Goal: Task Accomplishment & Management: Use online tool/utility

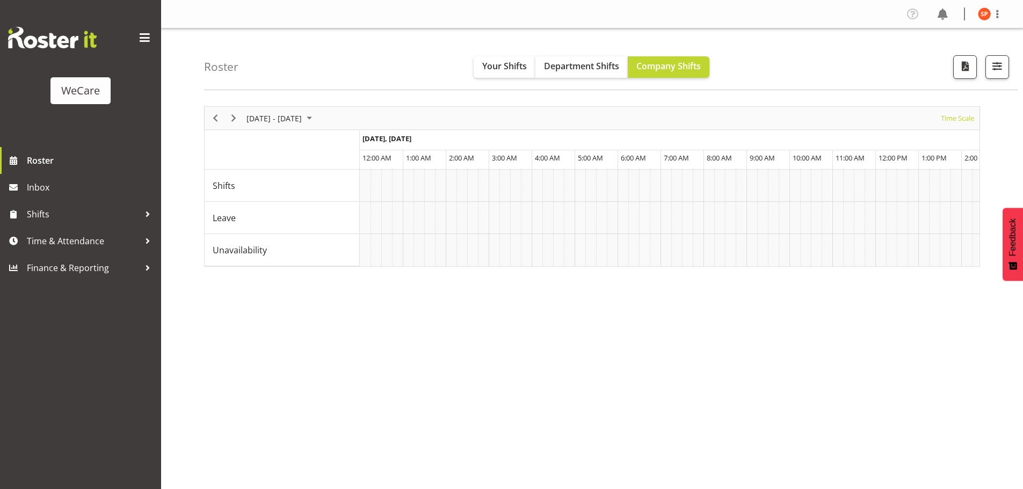
select select "shiftH"
click at [999, 64] on icon "button" at bounding box center [998, 67] width 10 height 10
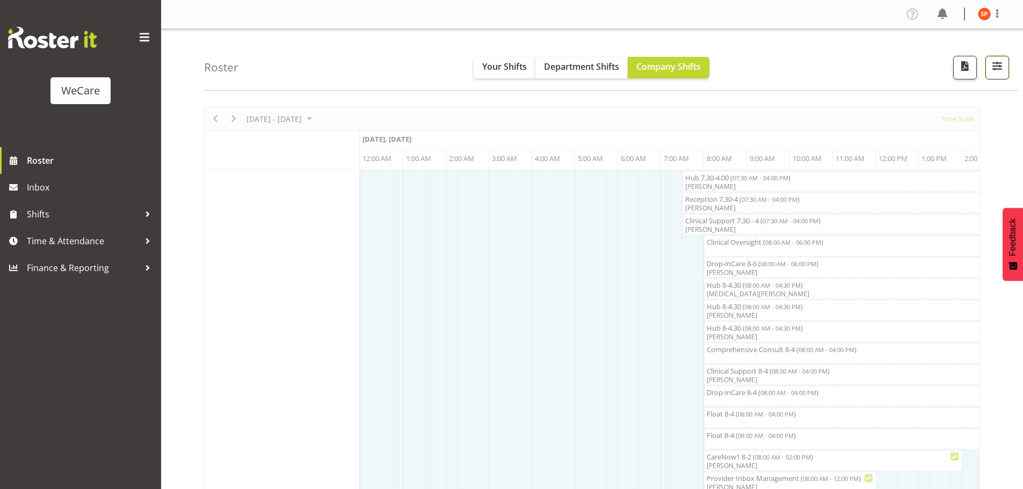
scroll to position [0, 2063]
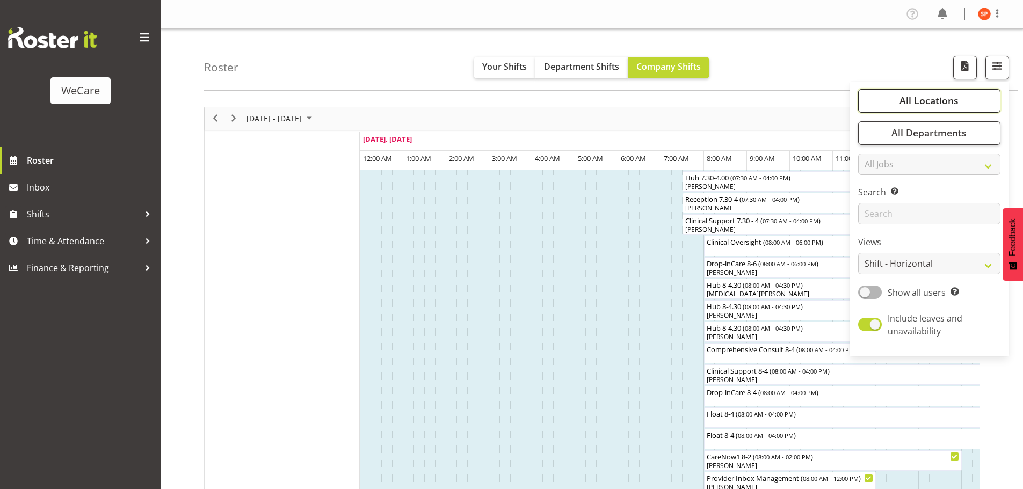
click at [930, 105] on span "All Locations" at bounding box center [929, 100] width 59 height 13
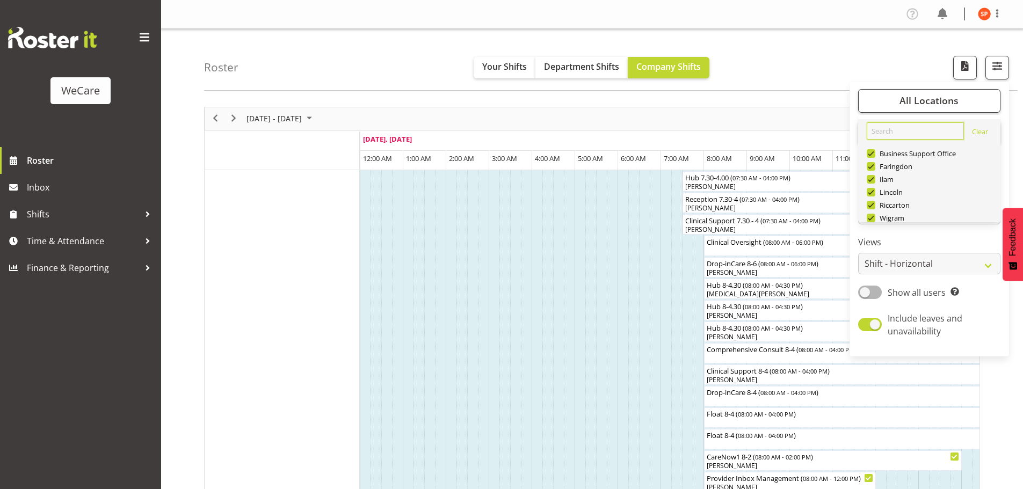
click at [898, 131] on input "text" at bounding box center [915, 130] width 97 height 17
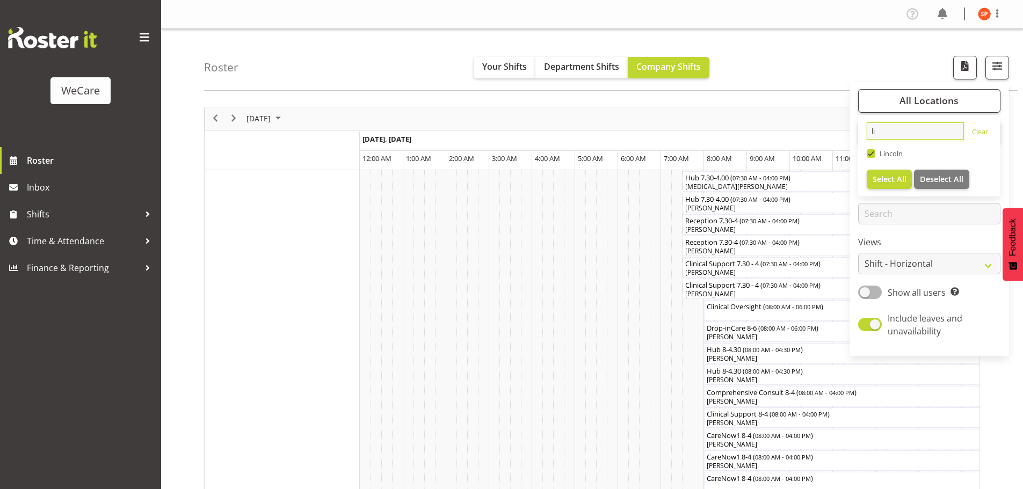
type input "li"
click at [885, 180] on span "Select All" at bounding box center [890, 179] width 34 height 10
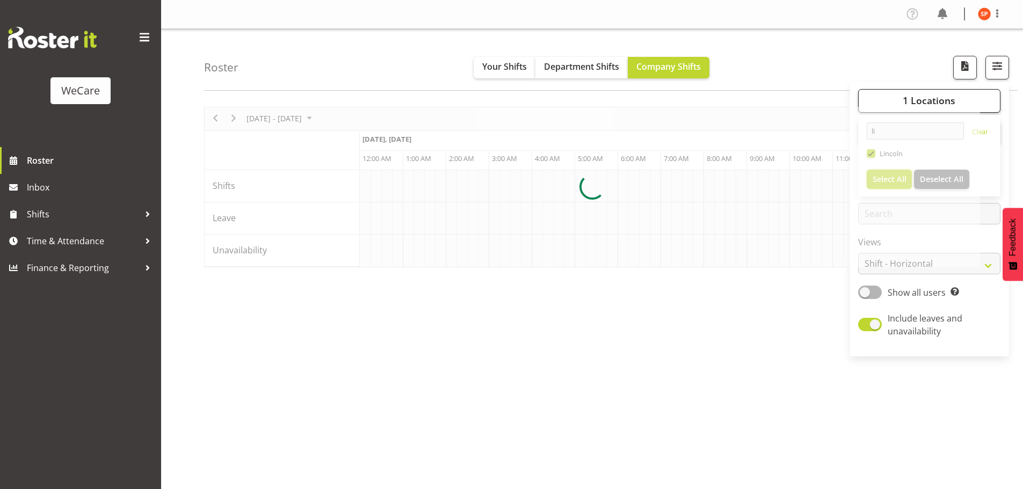
scroll to position [0, 2063]
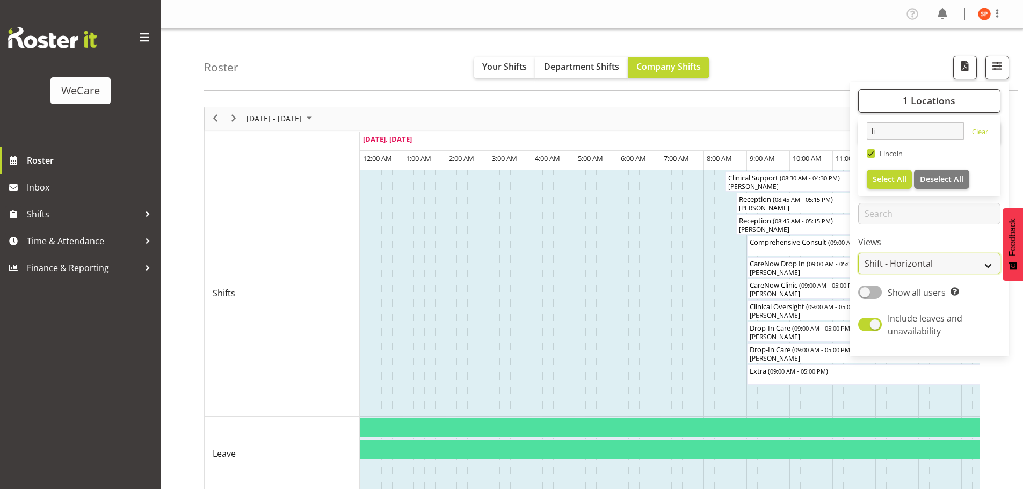
click at [899, 263] on select "Staff Role Shift - Horizontal Shift - Vertical Staff - Location" at bounding box center [929, 263] width 142 height 21
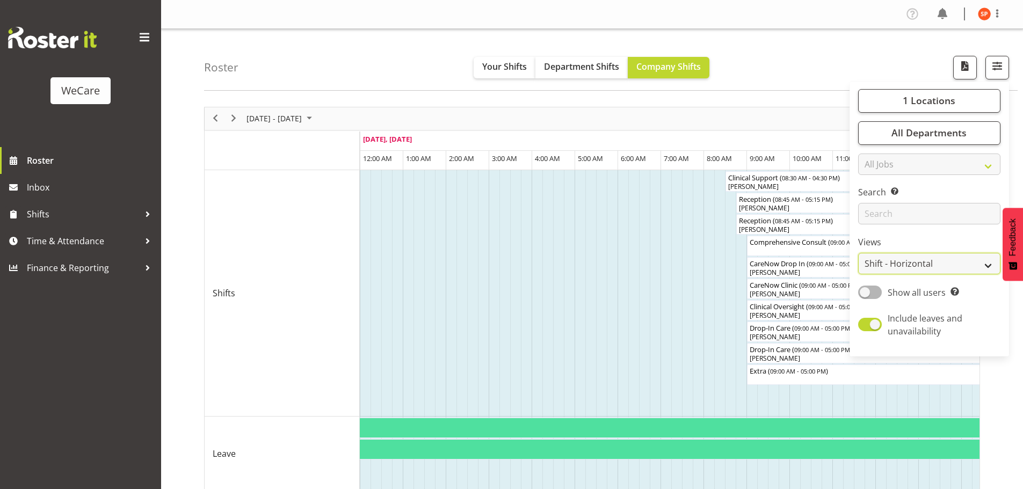
select select "staff"
click at [859, 253] on select "Staff Role Shift - Horizontal Shift - Vertical Staff - Location" at bounding box center [929, 263] width 142 height 21
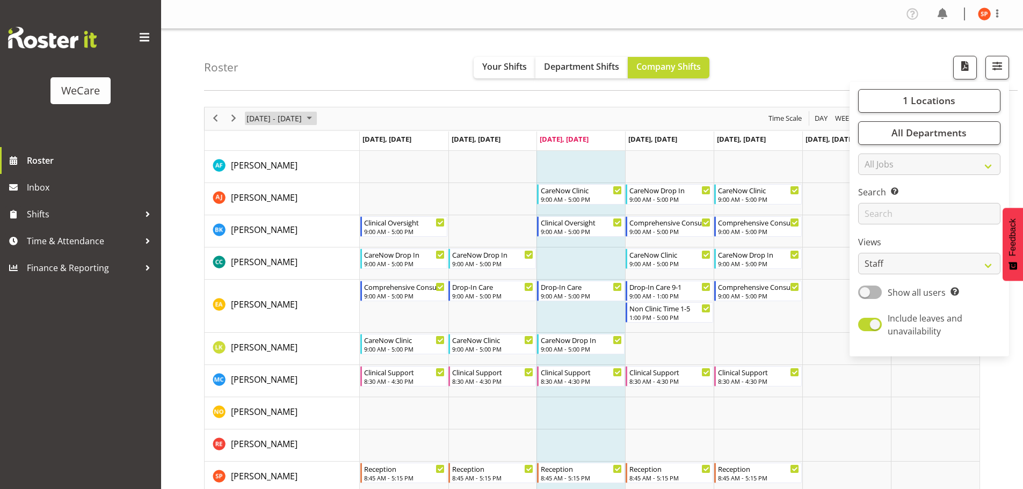
click at [302, 125] on span "[DATE] - [DATE]" at bounding box center [273, 118] width 57 height 13
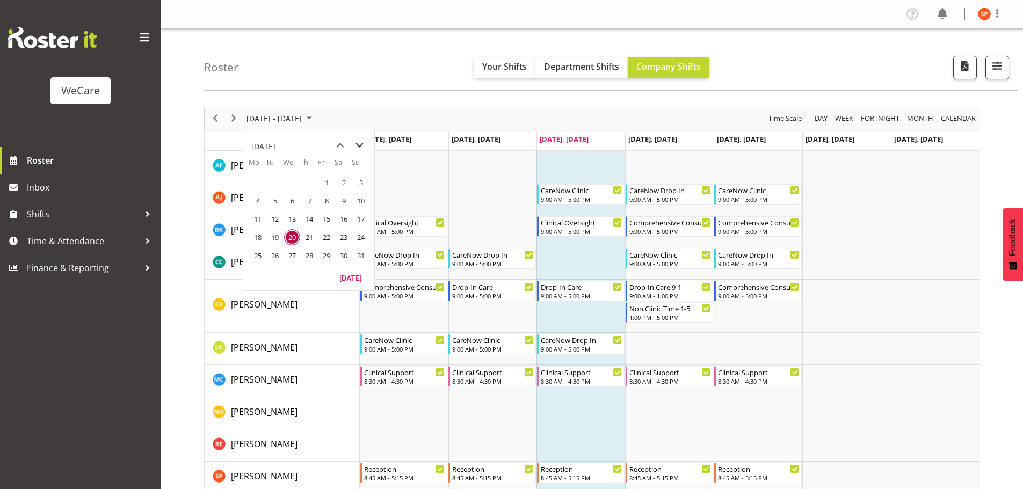
click at [364, 149] on span "next month" at bounding box center [359, 145] width 19 height 19
click at [260, 185] on span "1" at bounding box center [258, 183] width 16 height 16
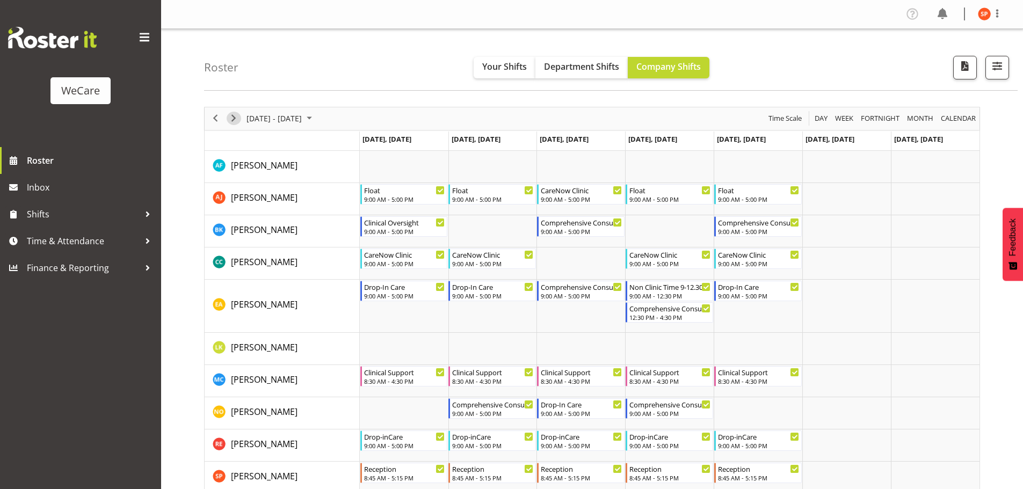
click at [236, 119] on span "Next" at bounding box center [233, 118] width 13 height 13
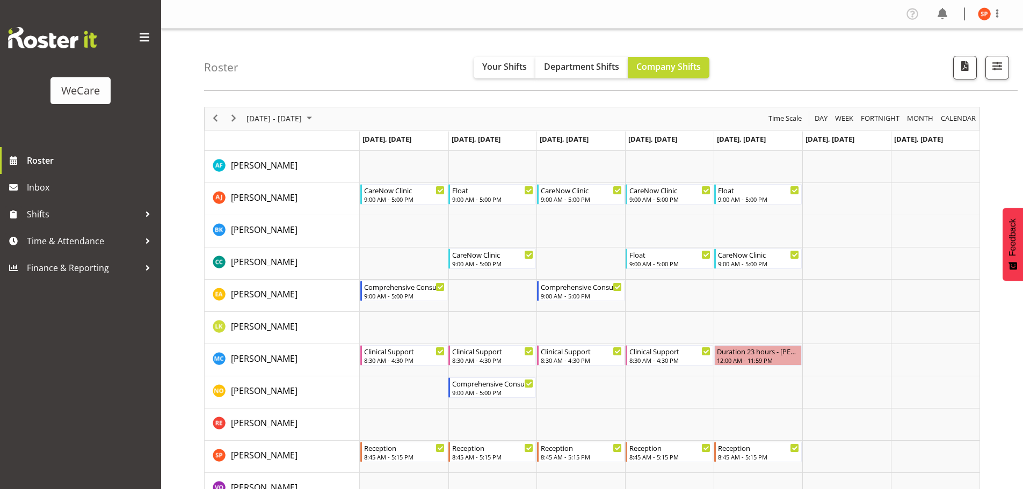
scroll to position [54, 0]
